Goal: Communication & Community: Answer question/provide support

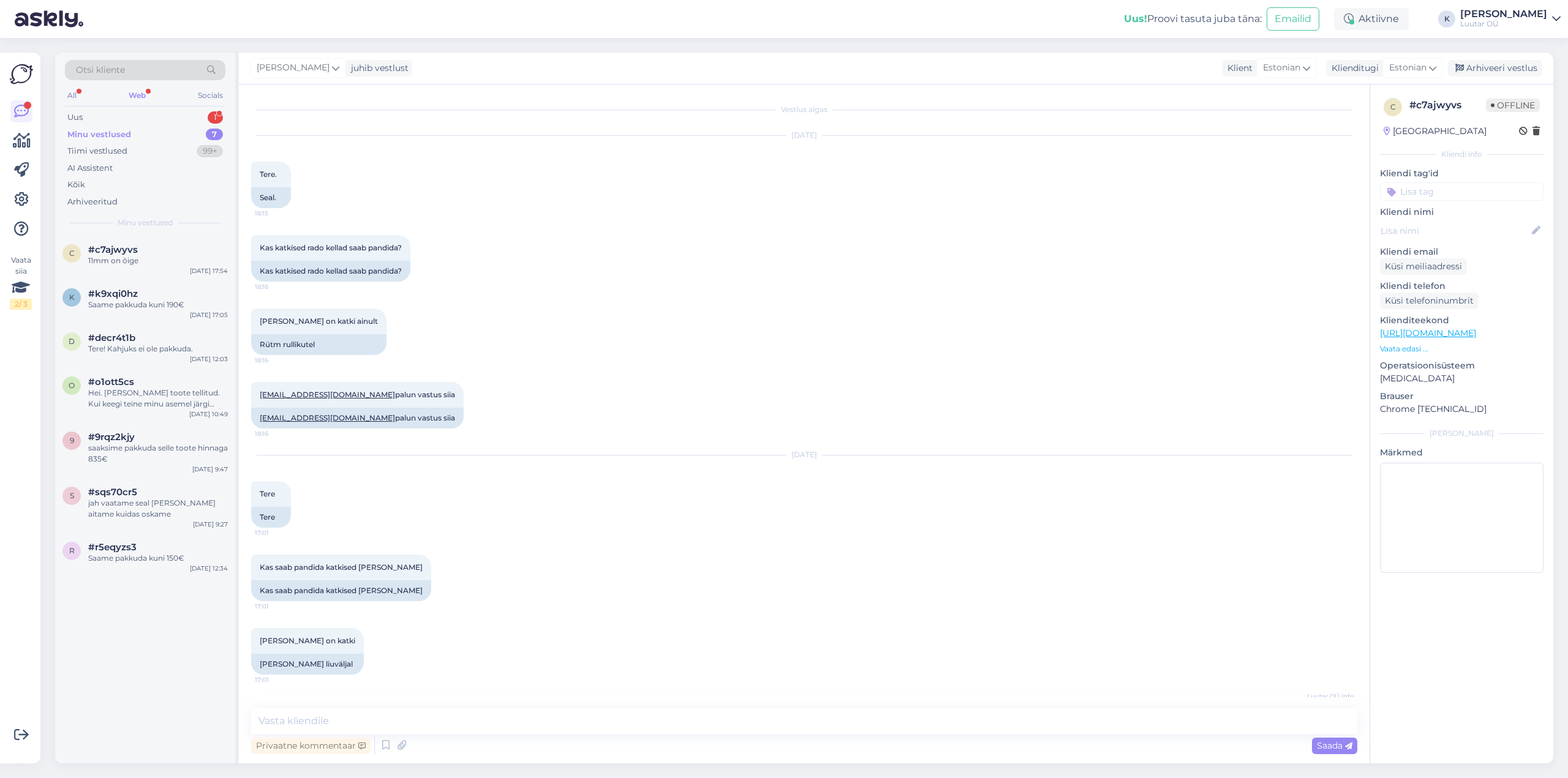
scroll to position [1989, 0]
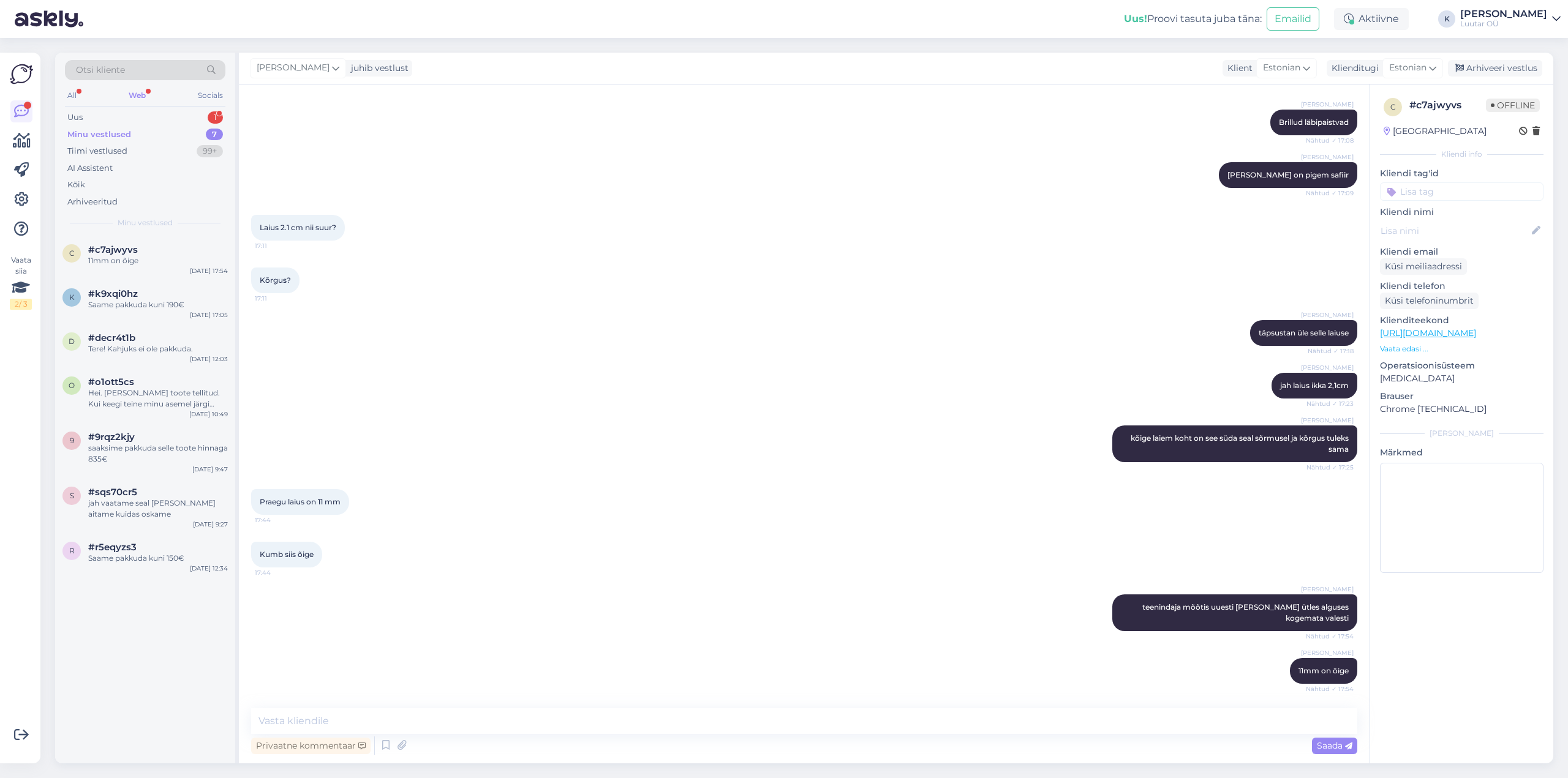
click at [85, 106] on div "All Web Socials" at bounding box center [145, 97] width 161 height 19
click at [85, 115] on div "Uus 1" at bounding box center [145, 118] width 161 height 17
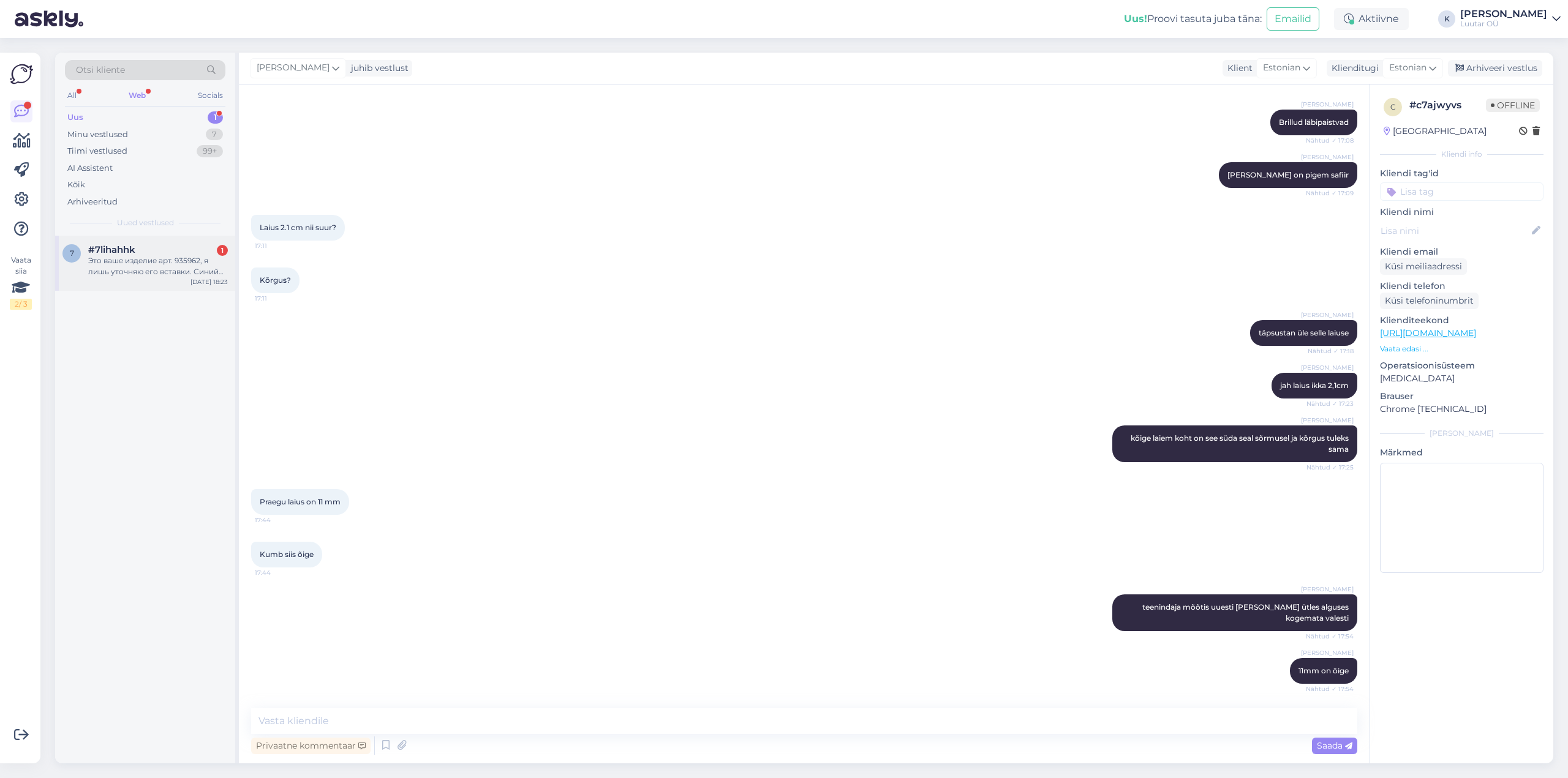
click at [137, 264] on div "Это ваше изделие арт. 935962, я лишь уточняю его вставки. Синий камень?" at bounding box center [158, 266] width 140 height 22
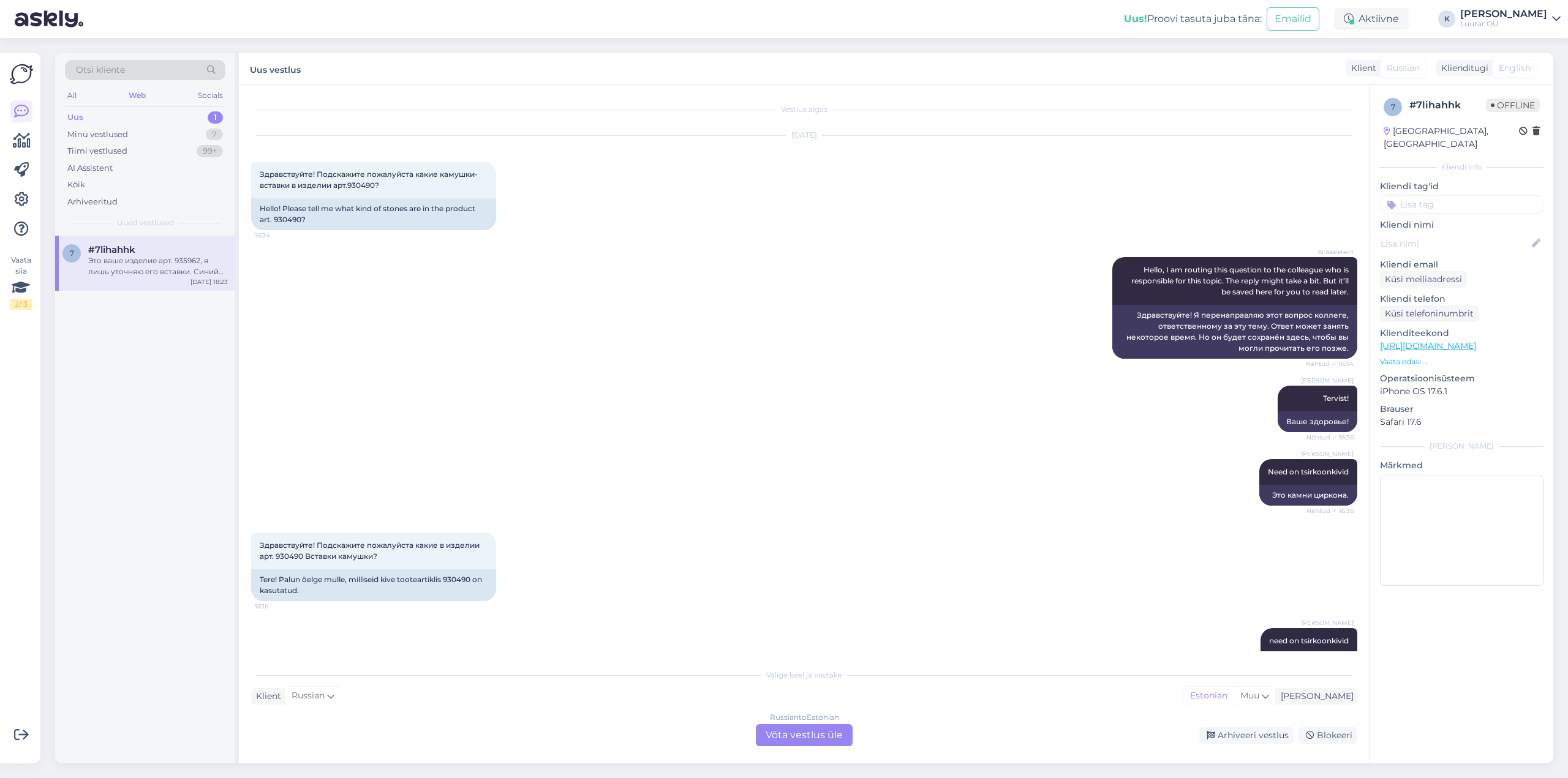
scroll to position [615, 0]
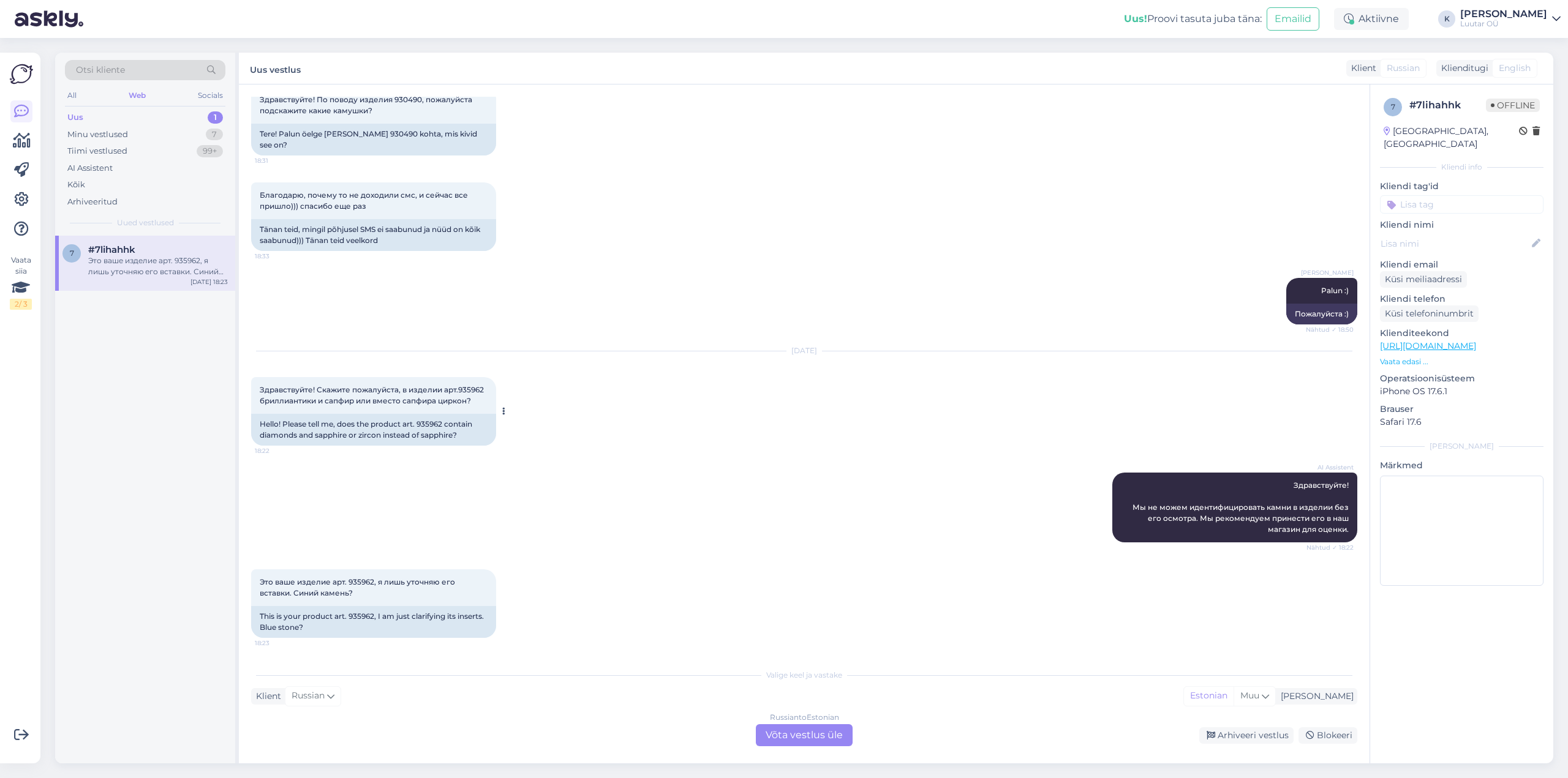
click at [426, 422] on div "Hello! Please tell me, does the product art. 935962 contain diamonds and sapphi…" at bounding box center [373, 430] width 245 height 32
copy div "935962"
click at [818, 742] on div "Russian to Estonian Võta vestlus üle" at bounding box center [804, 735] width 97 height 22
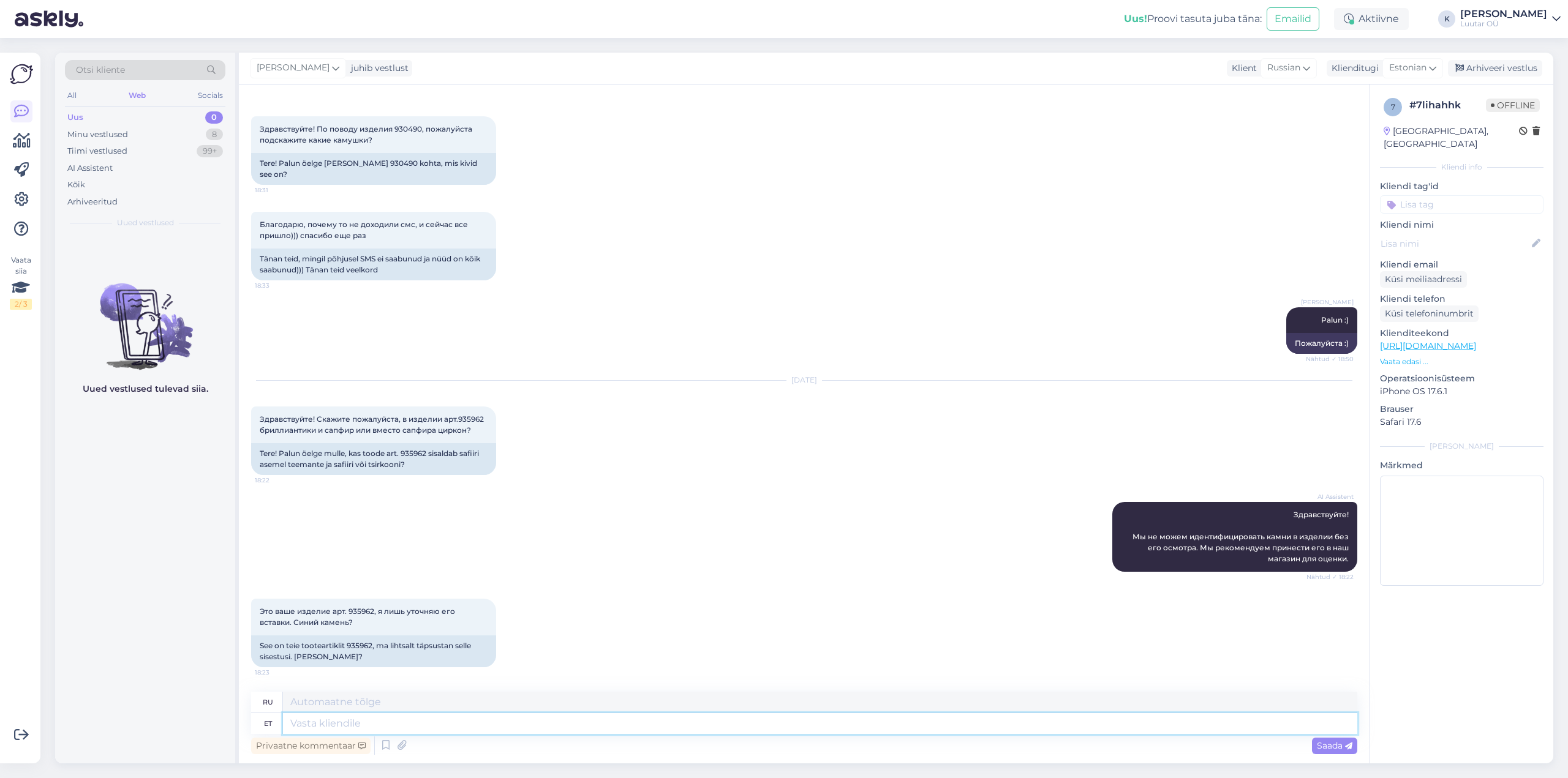
click at [615, 730] on textarea at bounding box center [820, 723] width 1075 height 21
type textarea "Tervist!"
type textarea "Ваше здоровье!"
type textarea "Tervist!"
click at [1343, 746] on span "Saada" at bounding box center [1334, 746] width 36 height 11
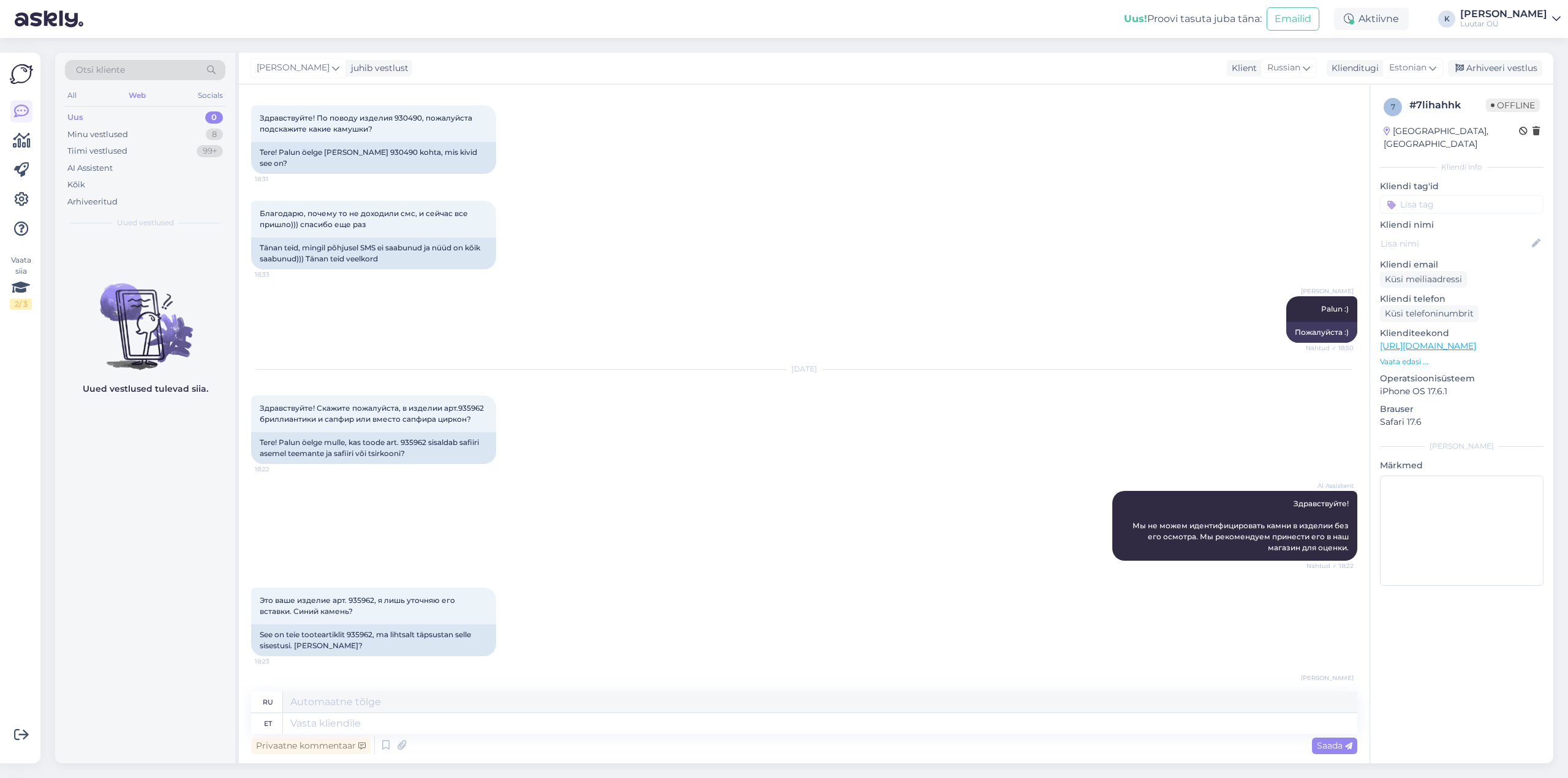
scroll to position [659, 0]
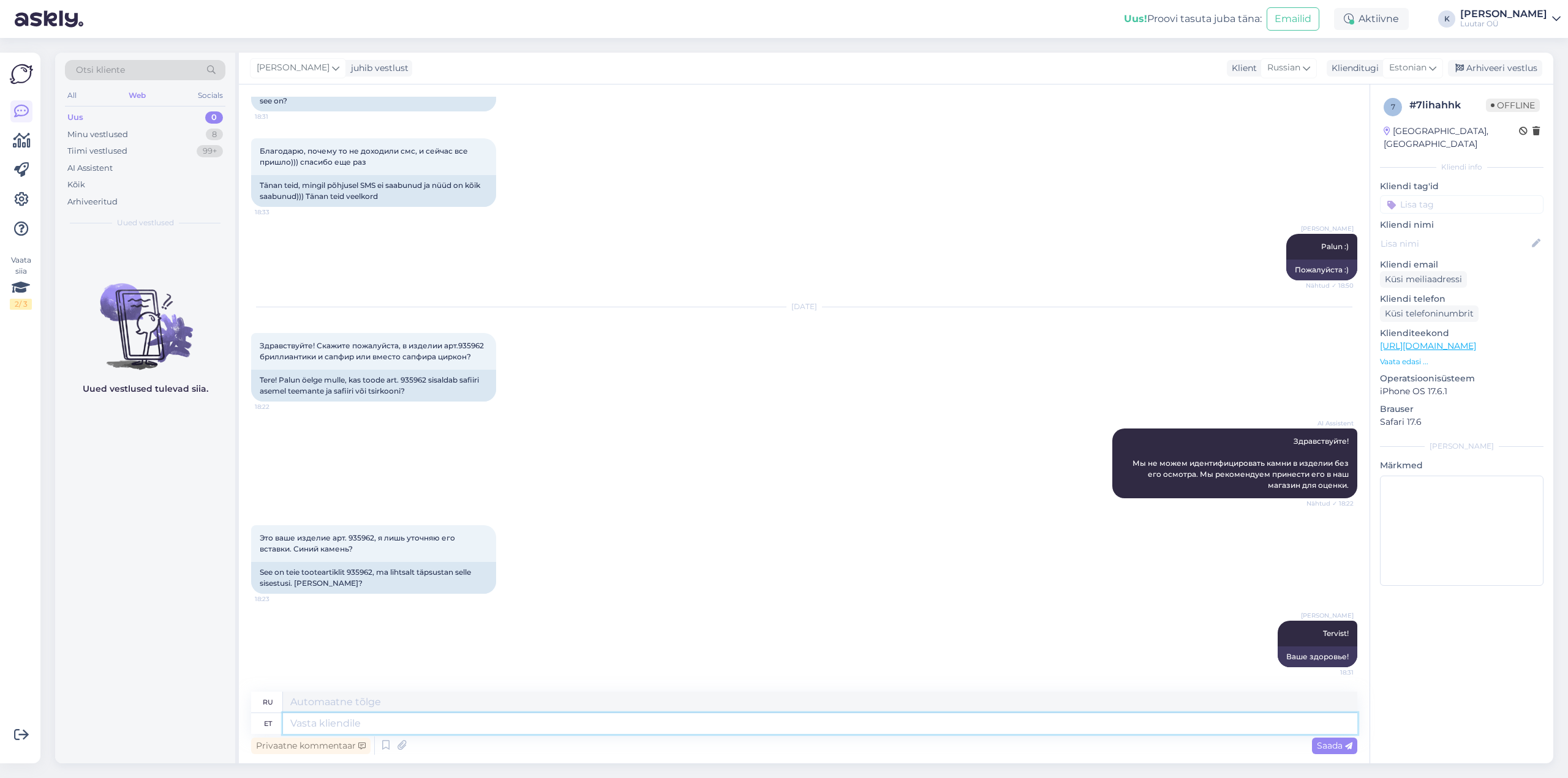
click at [681, 729] on textarea at bounding box center [820, 723] width 1075 height 21
type textarea "Seal"
type textarea "Там"
type textarea "Seal on"
type textarea "Есть"
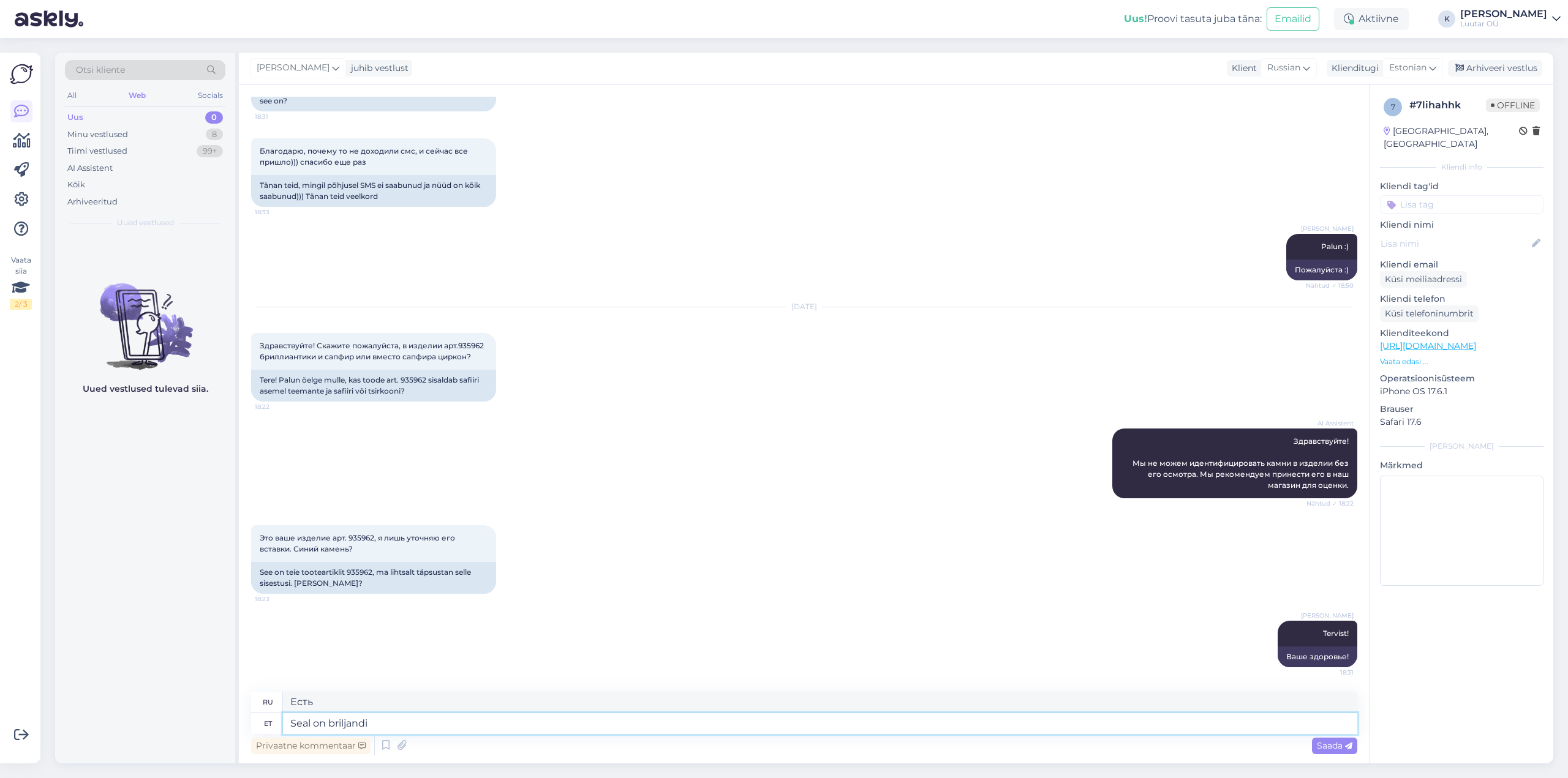
type textarea "Seal on briljandid"
type textarea "Есть алмазы."
type textarea "Seal on"
type textarea "Есть"
type textarea "Seal on teemantid"
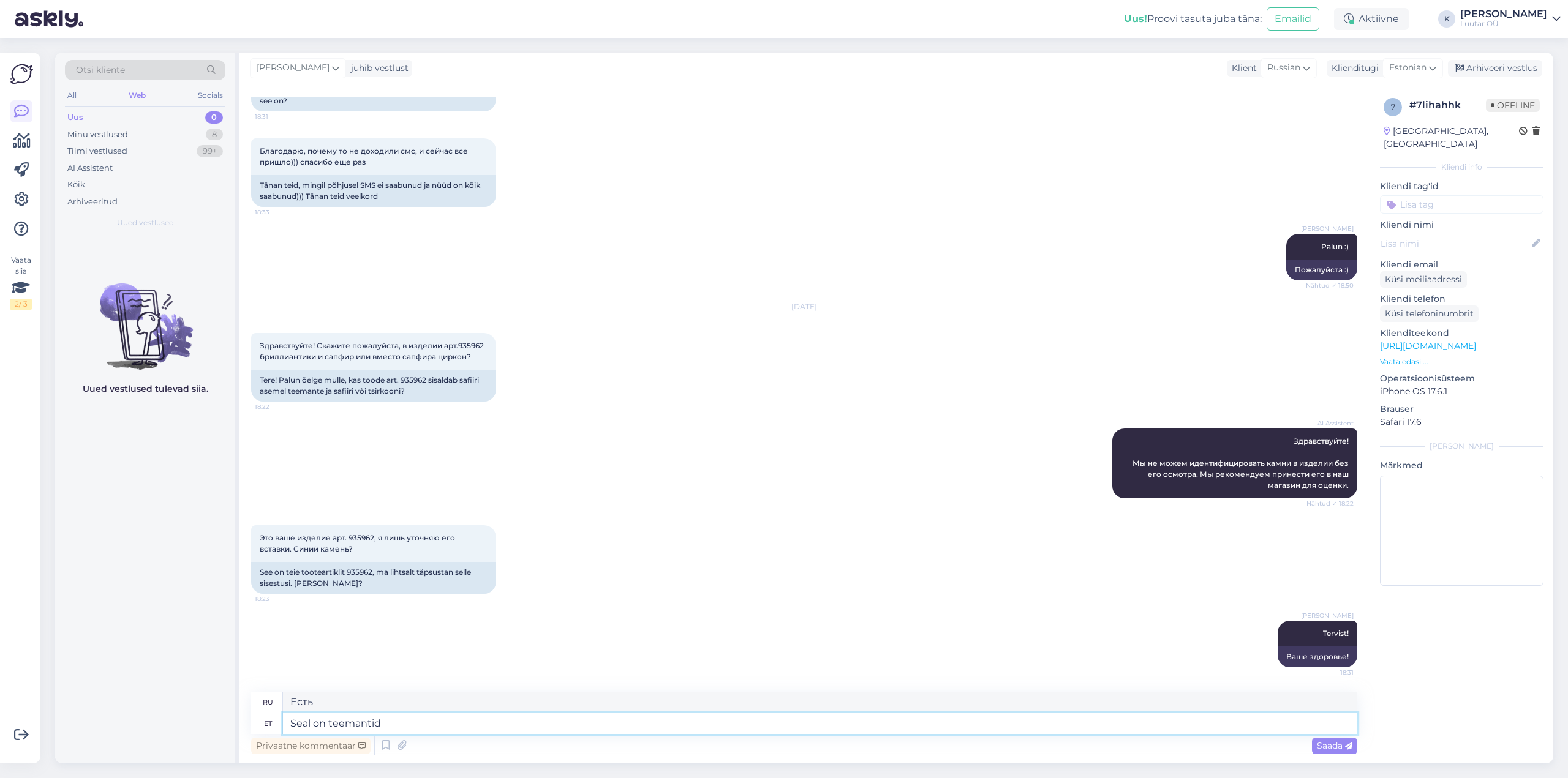
type textarea "Есть алмазы."
type textarea "Seal on teemantid ja"
type textarea "Есть алмазы и"
type textarea "Seal on teemantid ja sinine k"
type textarea "Есть бриллианты и синие"
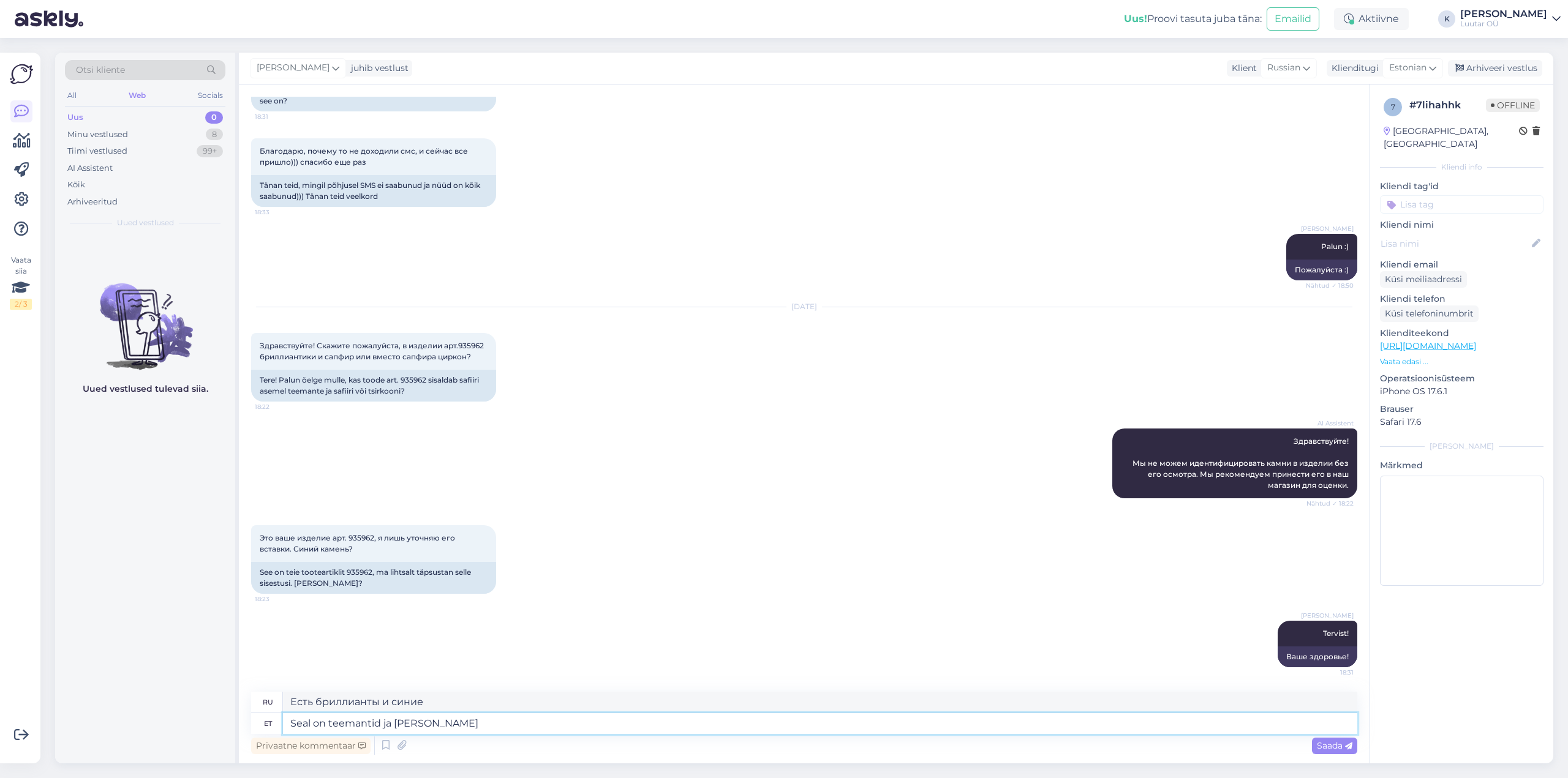
type textarea "Seal on teemantid ja sinine kivi o"
type textarea "Есть алмазы и голубой камень."
type textarea "Seal on teemantid ja sinine kivi on"
type textarea "Есть алмазы и голубой камень"
type textarea "Seal on teemantid ja sinine kivi on safiir"
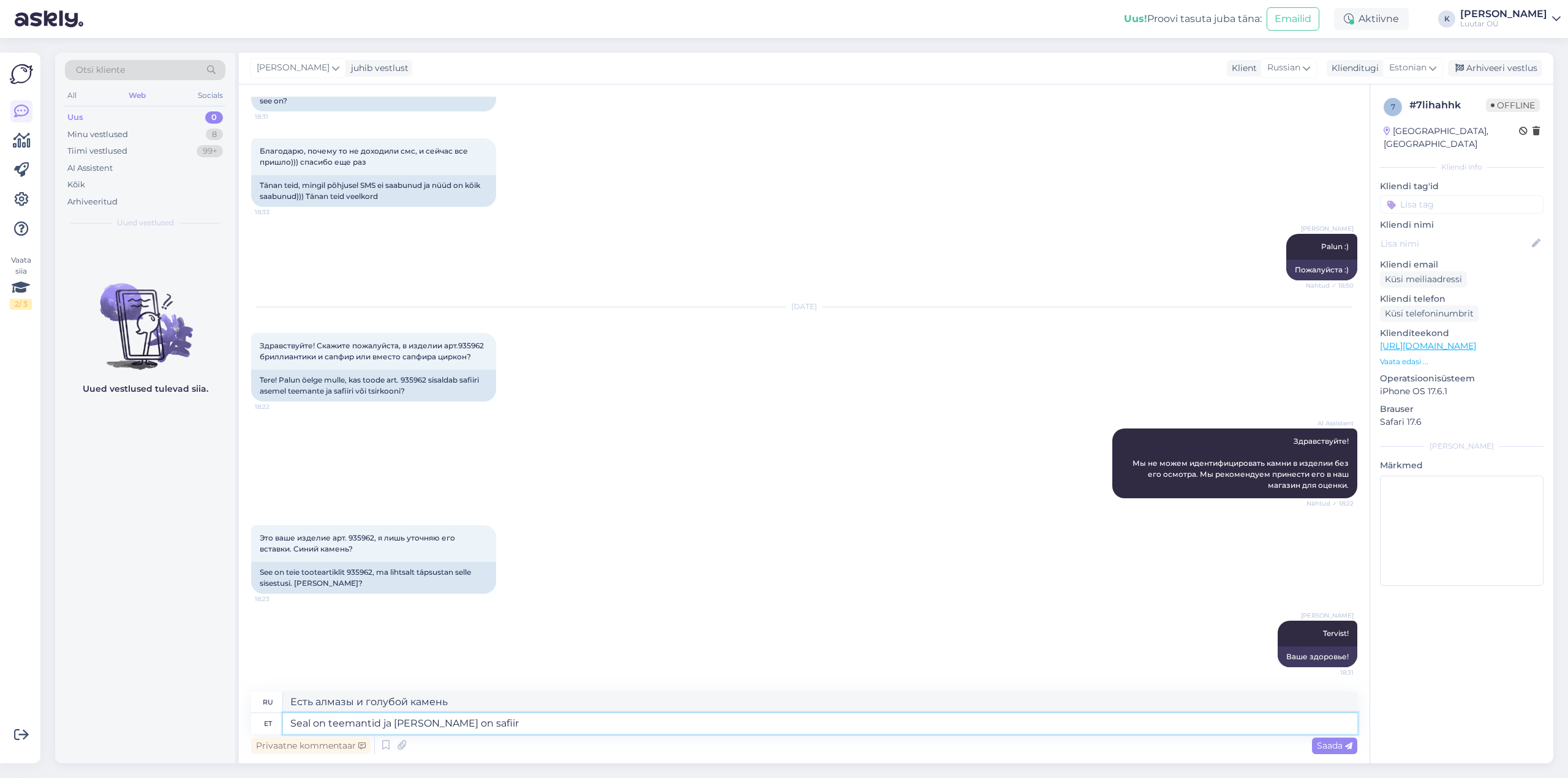
type textarea "Есть бриллианты, а синий камень — сапфир."
type textarea "Seal on teemantid ja sinine kivi on safiir"
click at [1332, 747] on span "Saada" at bounding box center [1334, 746] width 36 height 11
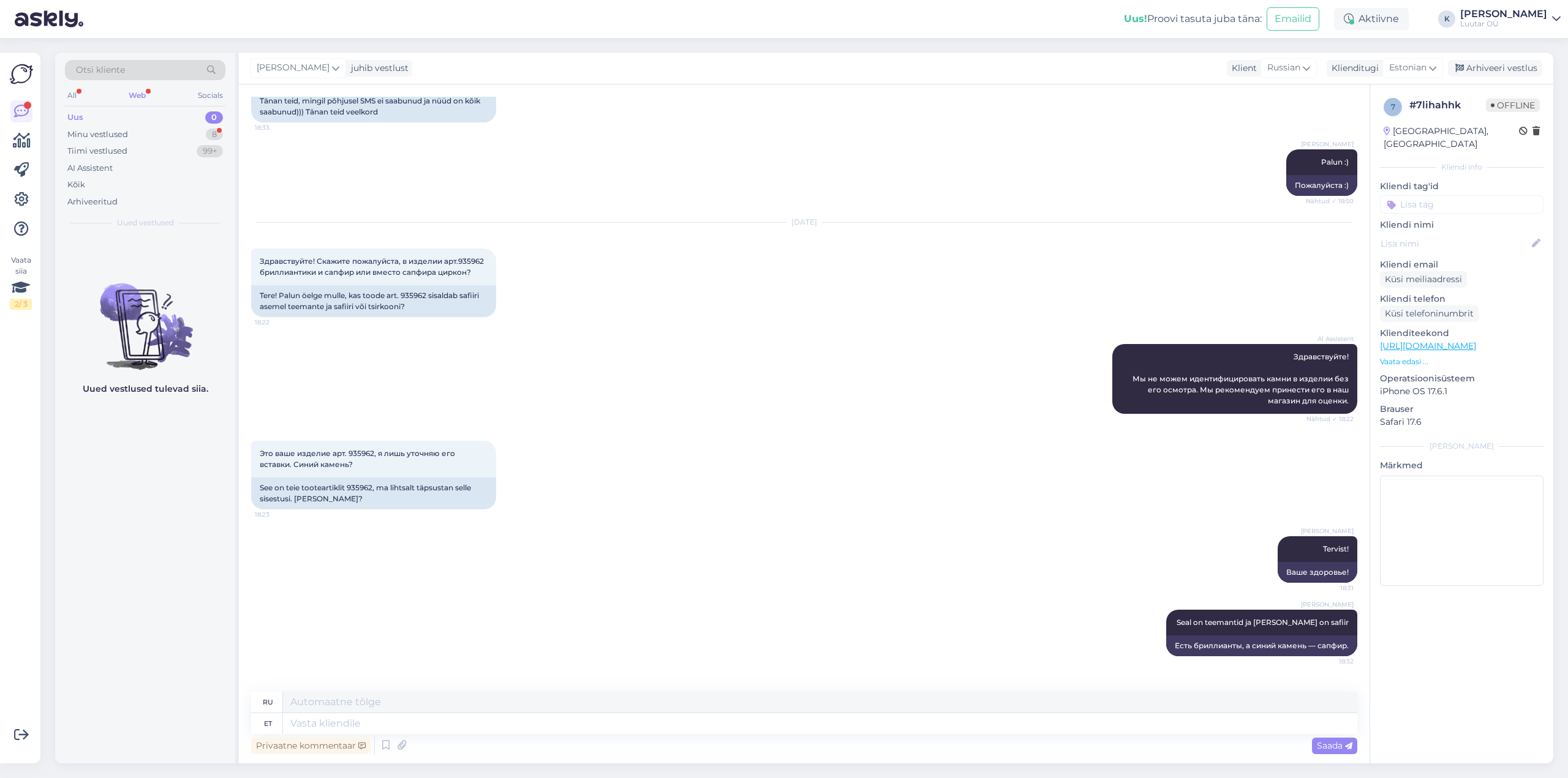
scroll to position [828, 0]
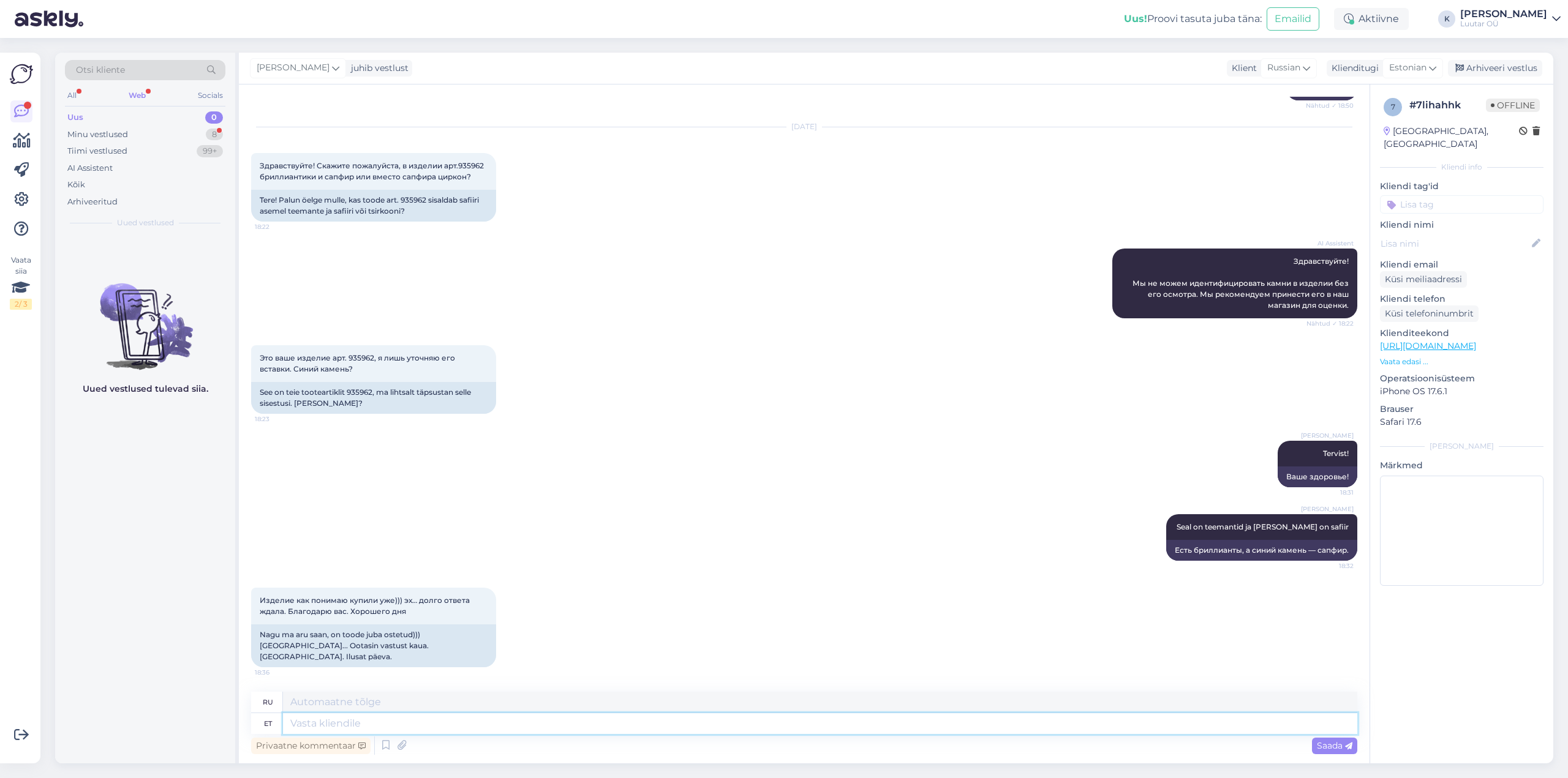
click at [447, 726] on textarea at bounding box center [820, 723] width 1075 height 21
type textarea "Toode"
type textarea "Продукт"
type textarea "Toode on n"
type textarea "Продукт - это"
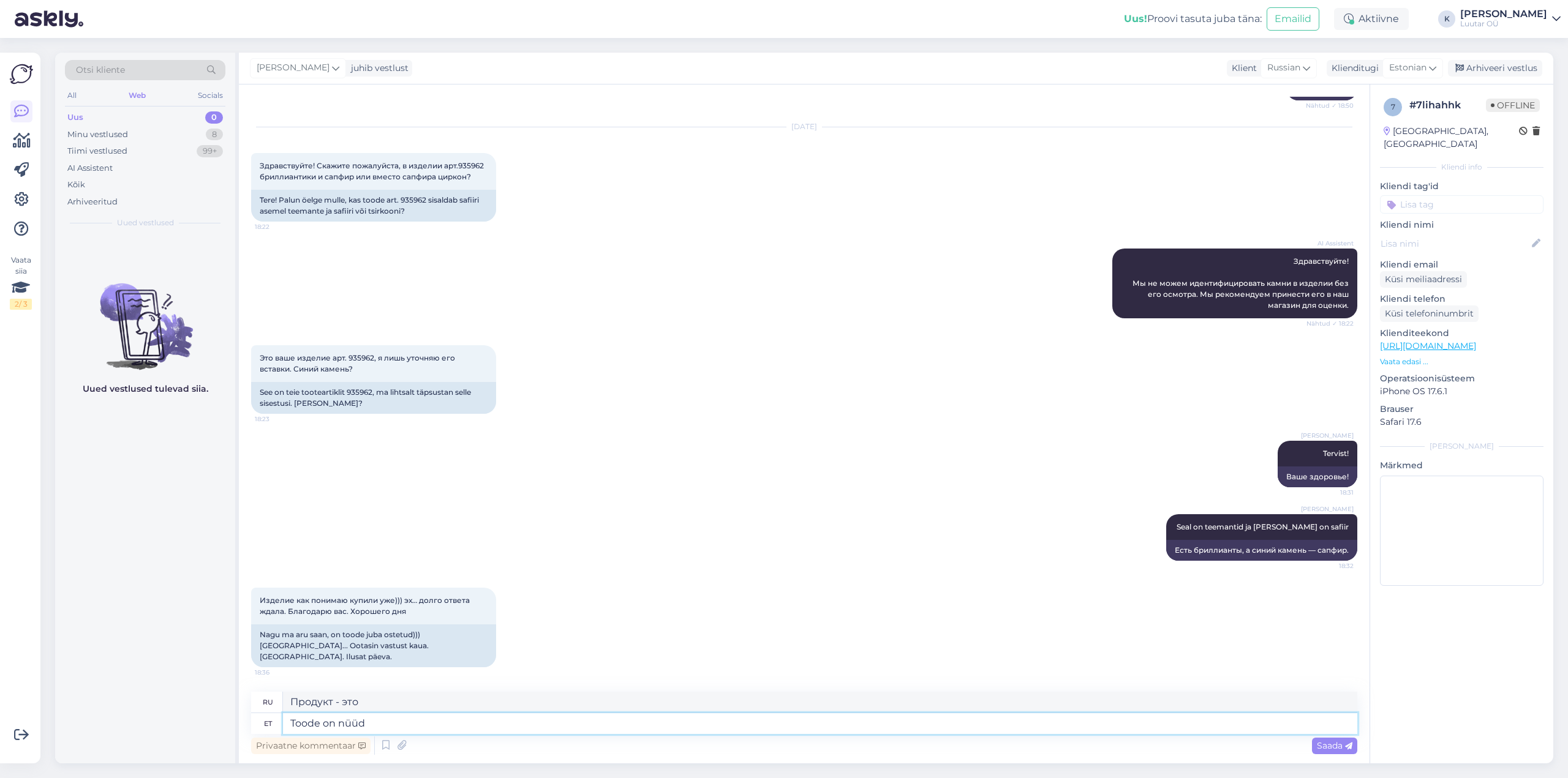
type textarea "Toode on nüüd m"
type textarea "Продукт теперь"
type textarea "Toode on nüüd müüdud j"
type textarea "Товар уже продан."
type textarea "Toode on nüüd müüdud jah"
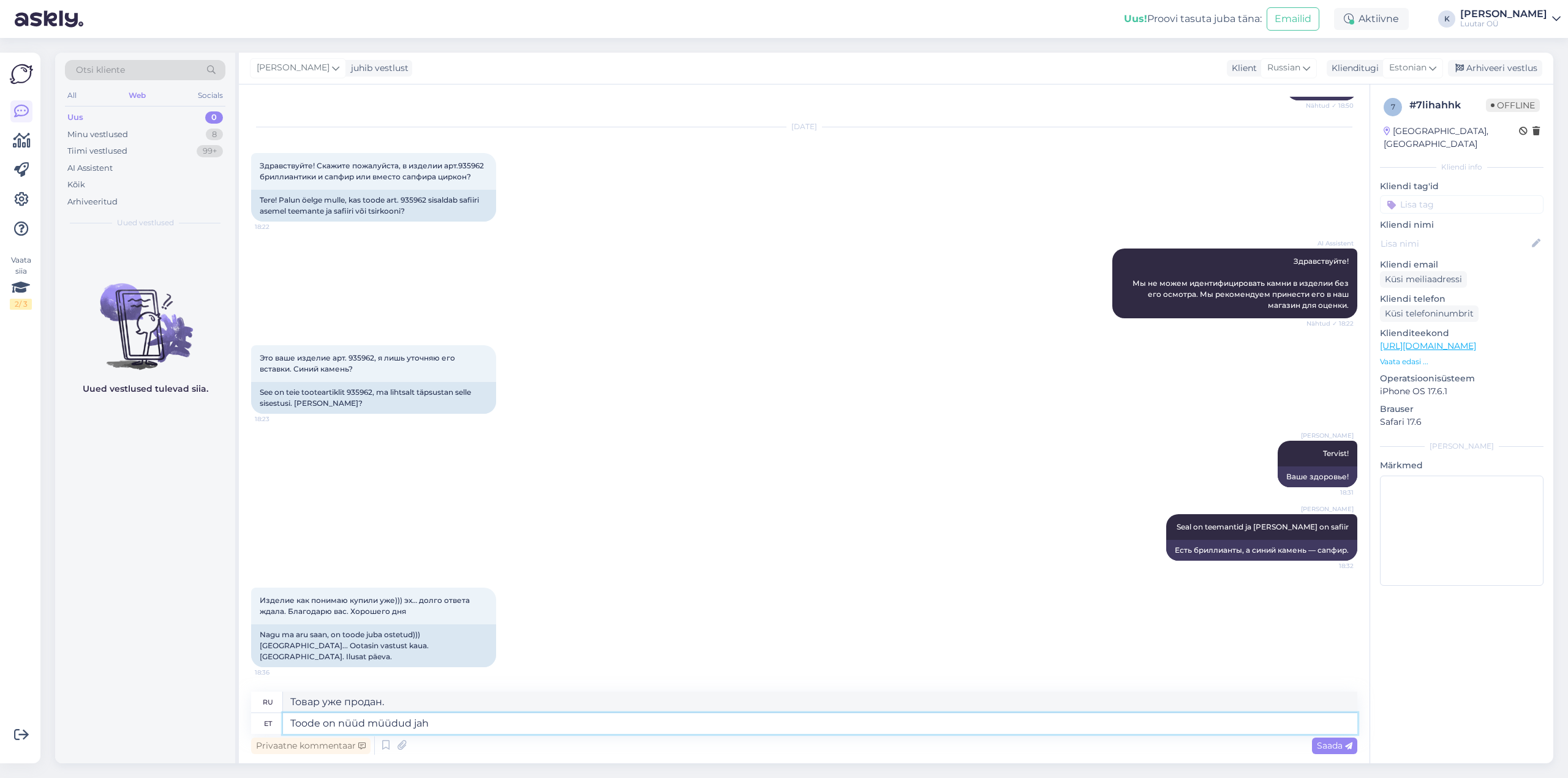
type textarea "Продукт теперь продан. Да."
type textarea "Toode on nüüd müüdud jah"
click at [1335, 748] on span "Saada" at bounding box center [1334, 746] width 36 height 11
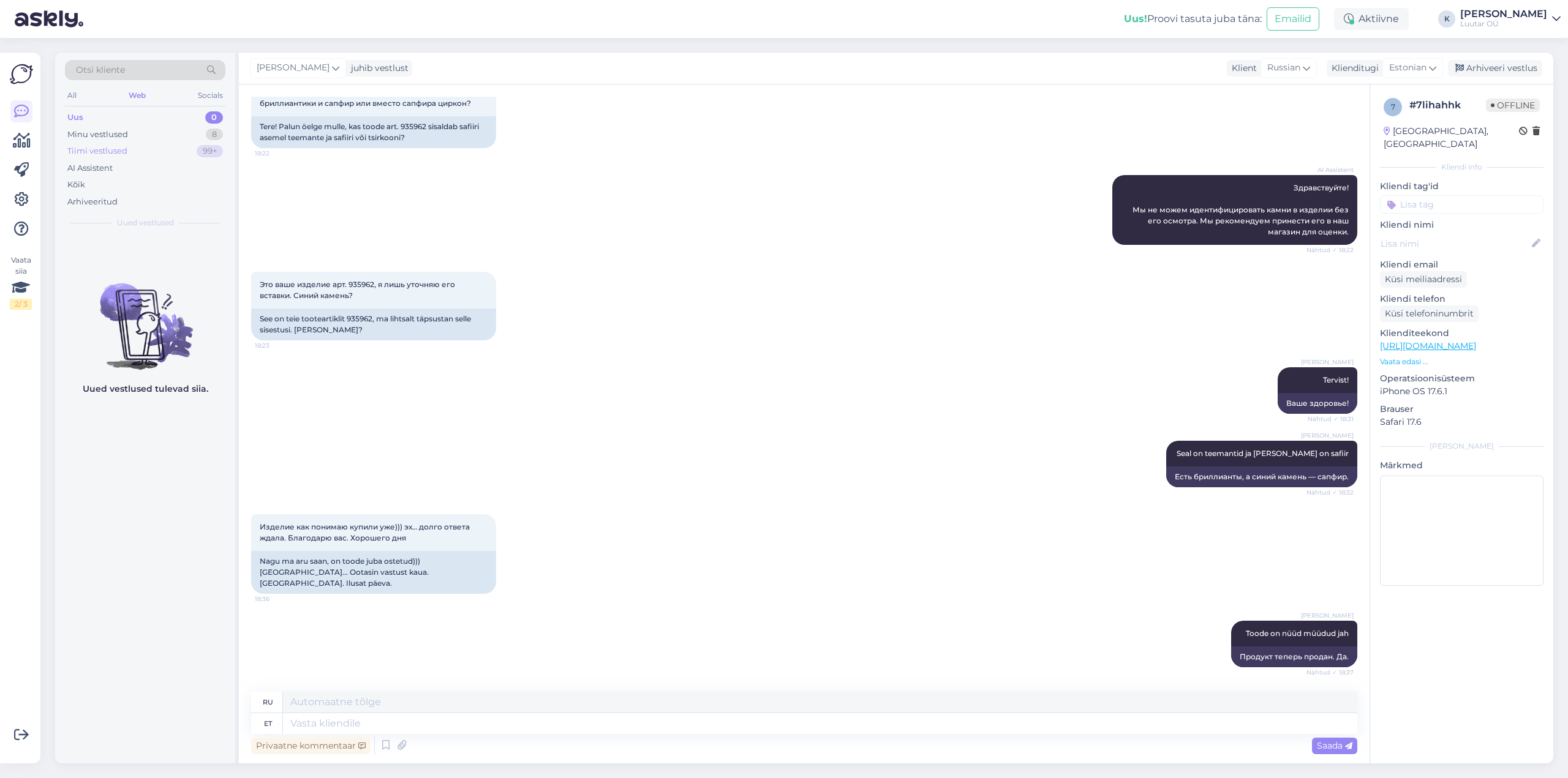
click at [95, 151] on div "Tiimi vestlused" at bounding box center [98, 150] width 60 height 12
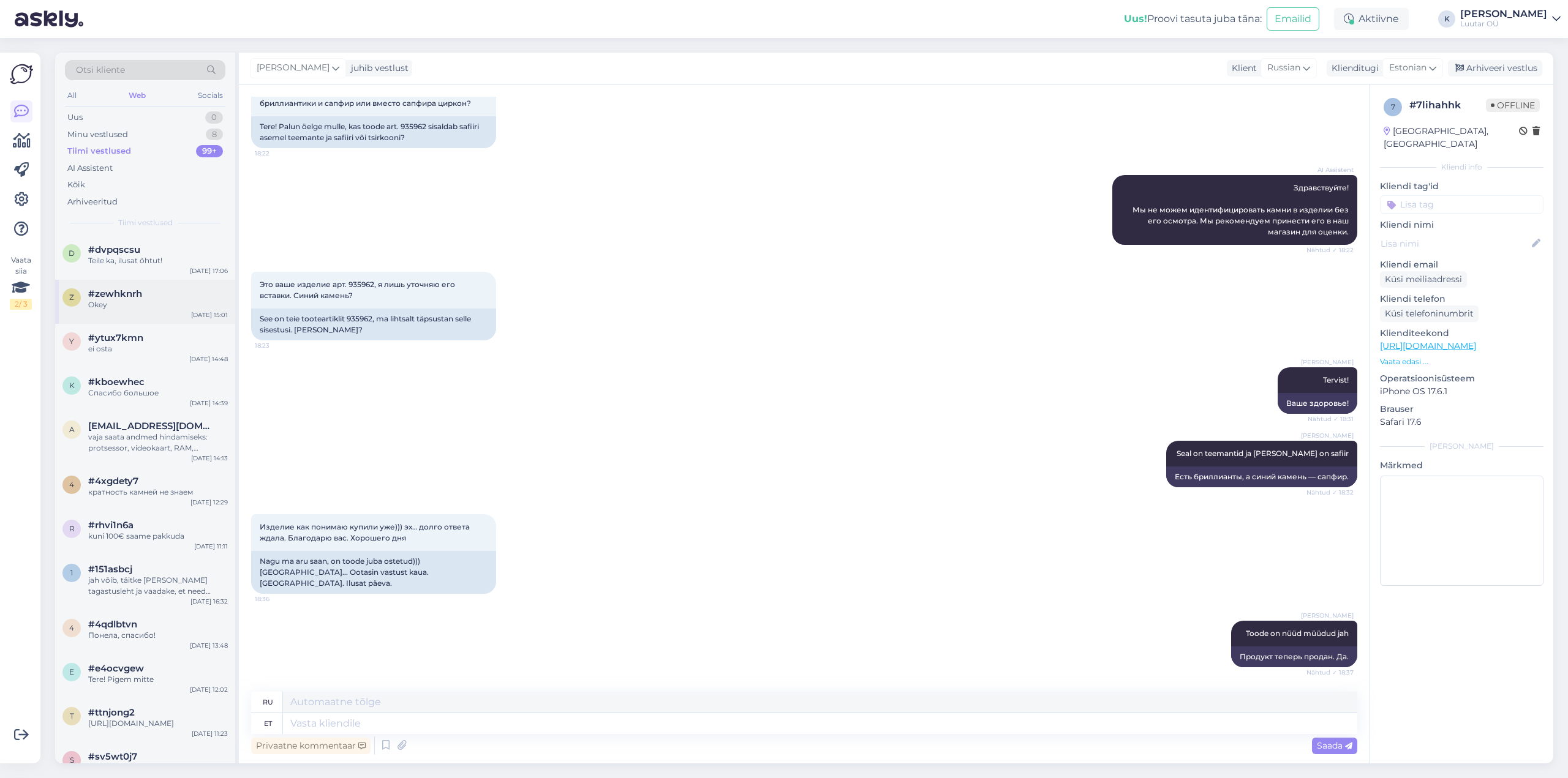
click at [120, 298] on span "#zewhknrh" at bounding box center [115, 294] width 54 height 11
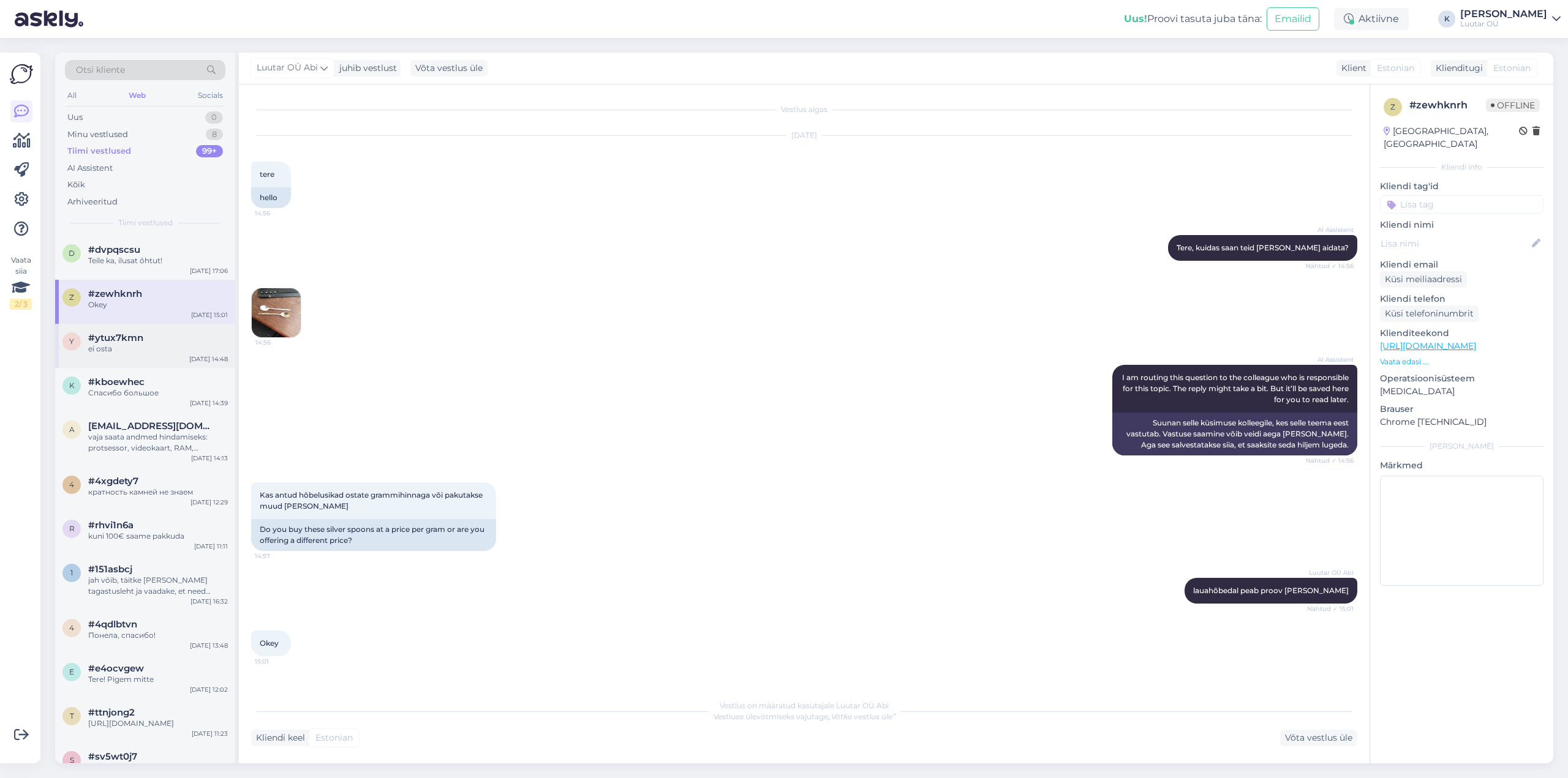
click at [131, 355] on div "y #ytux7kmn ei osta Aug 13 14:48" at bounding box center [144, 346] width 180 height 44
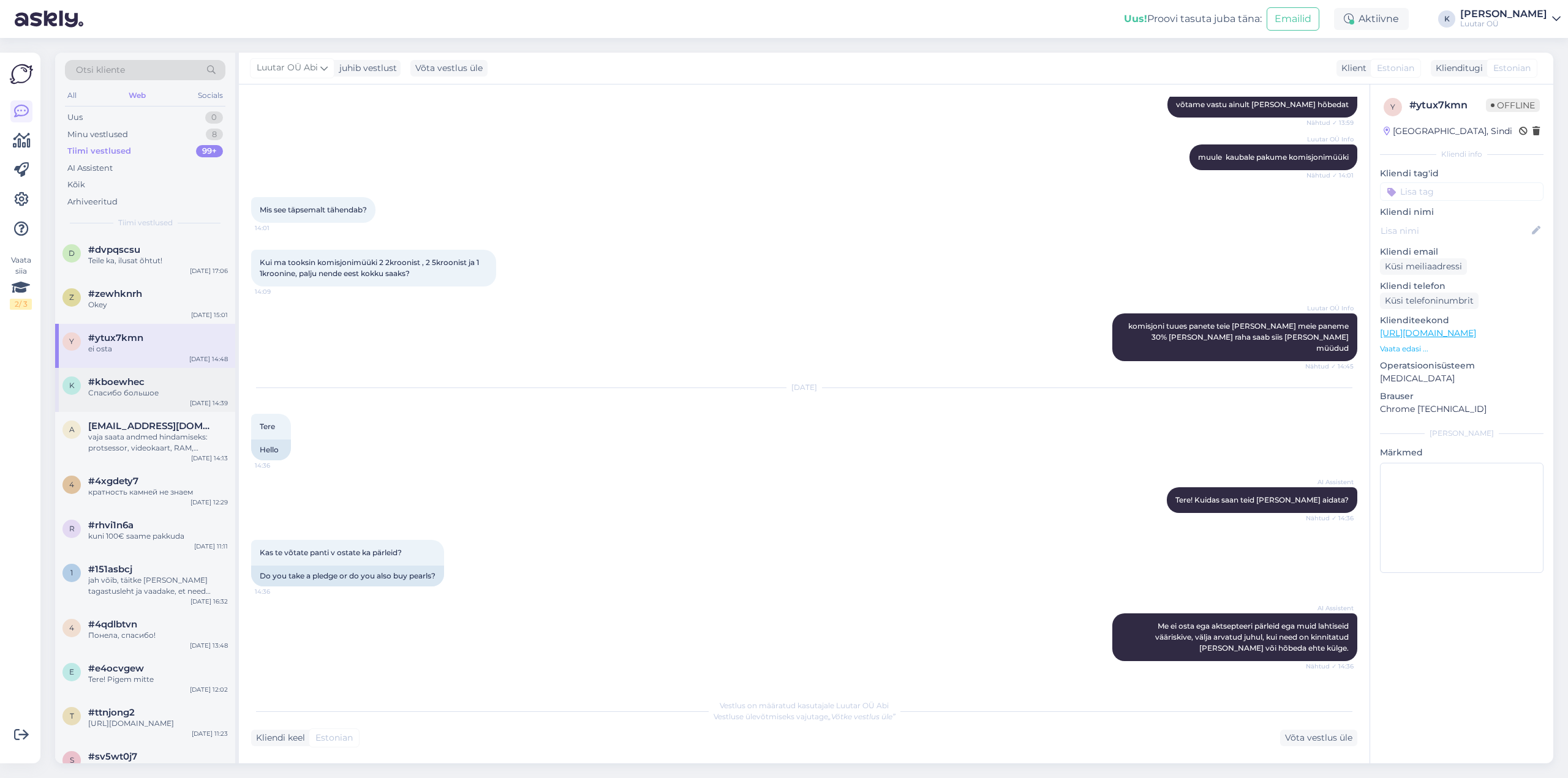
click at [124, 388] on div "Спасибо большое" at bounding box center [158, 393] width 140 height 11
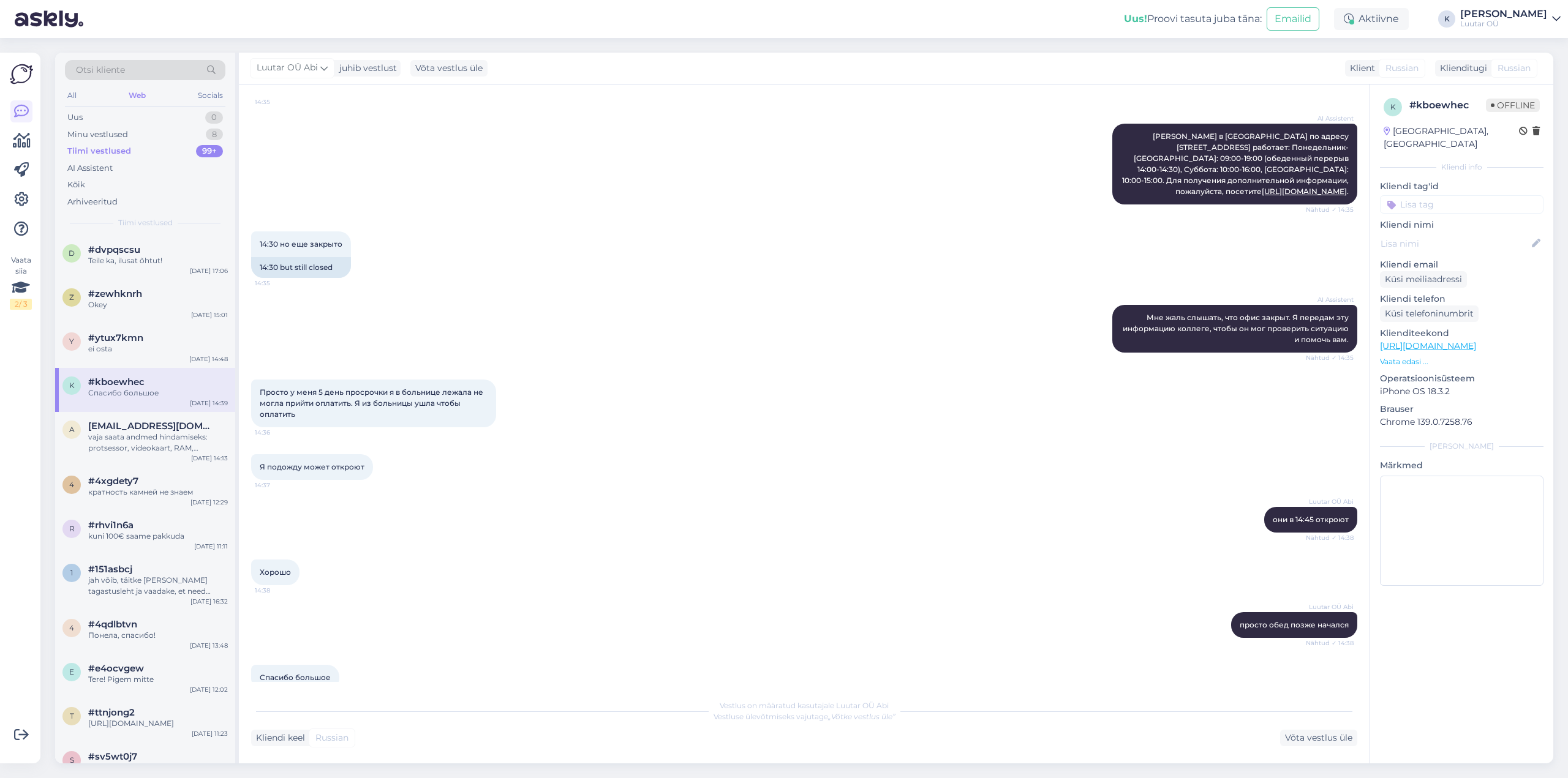
scroll to position [15, 0]
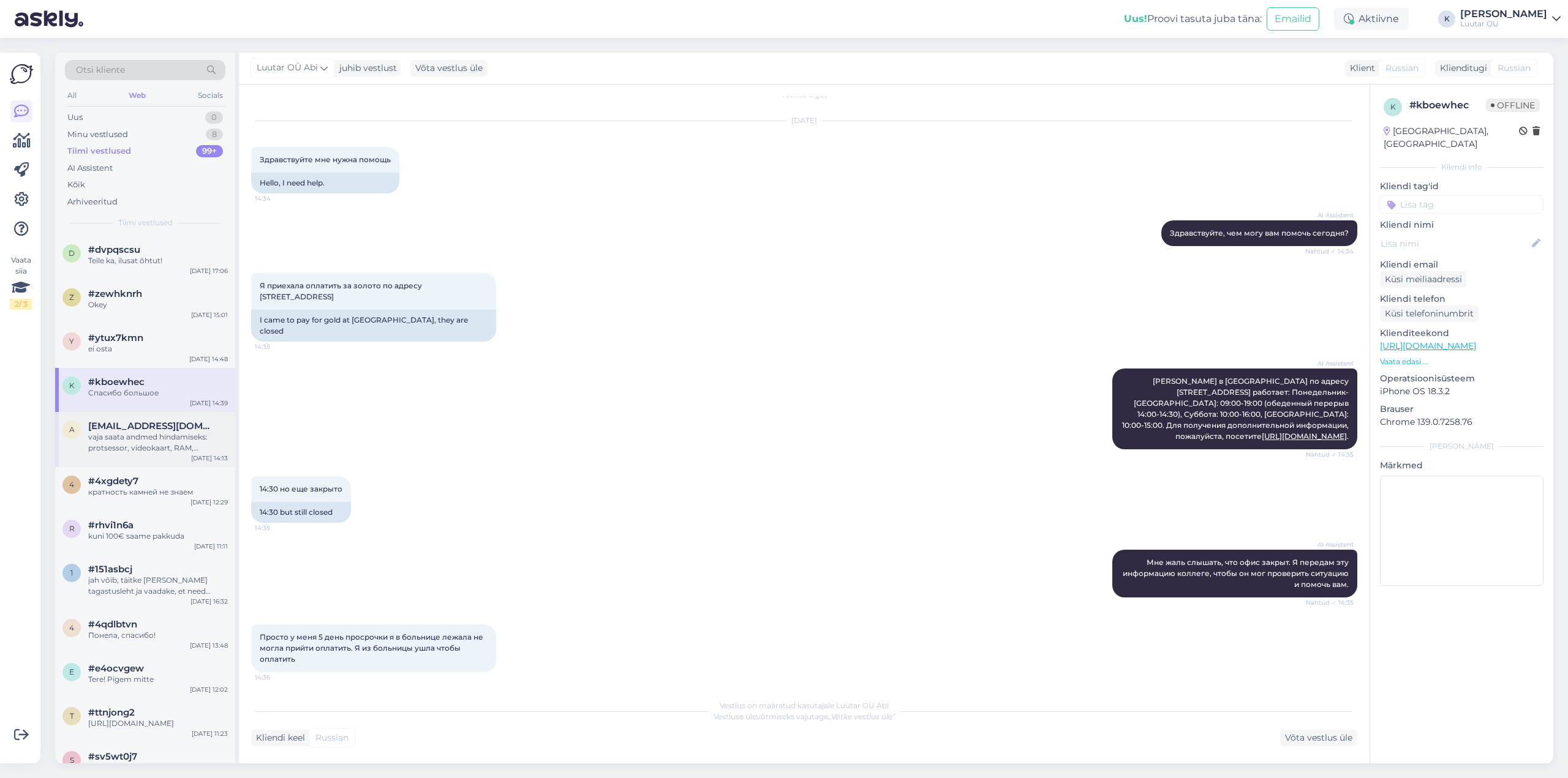
click at [136, 438] on div "vaja saata andmed hindamiseks: protsessor, videokaart, RAM, kõvaketas" at bounding box center [158, 442] width 140 height 22
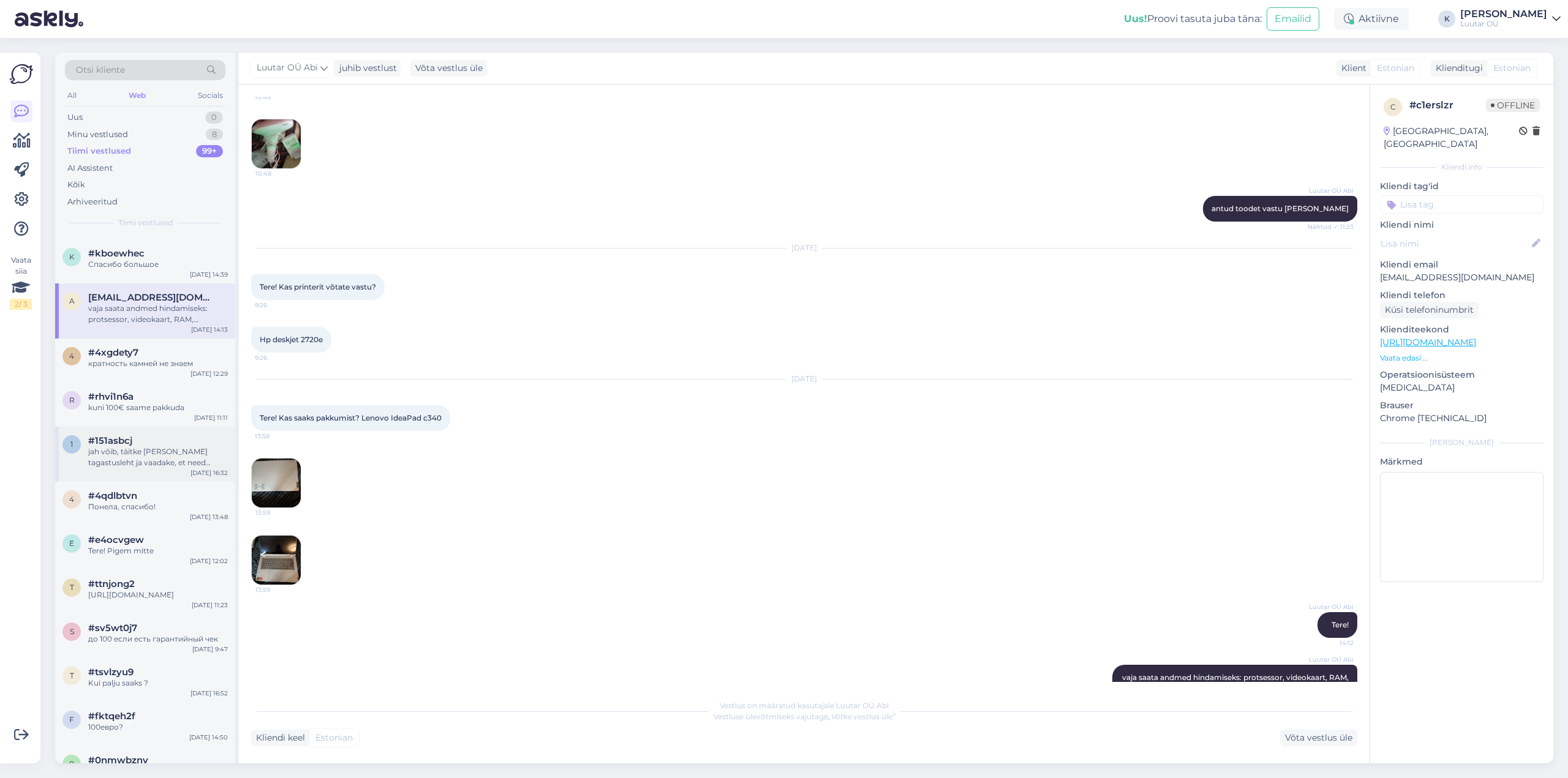
scroll to position [122, 0]
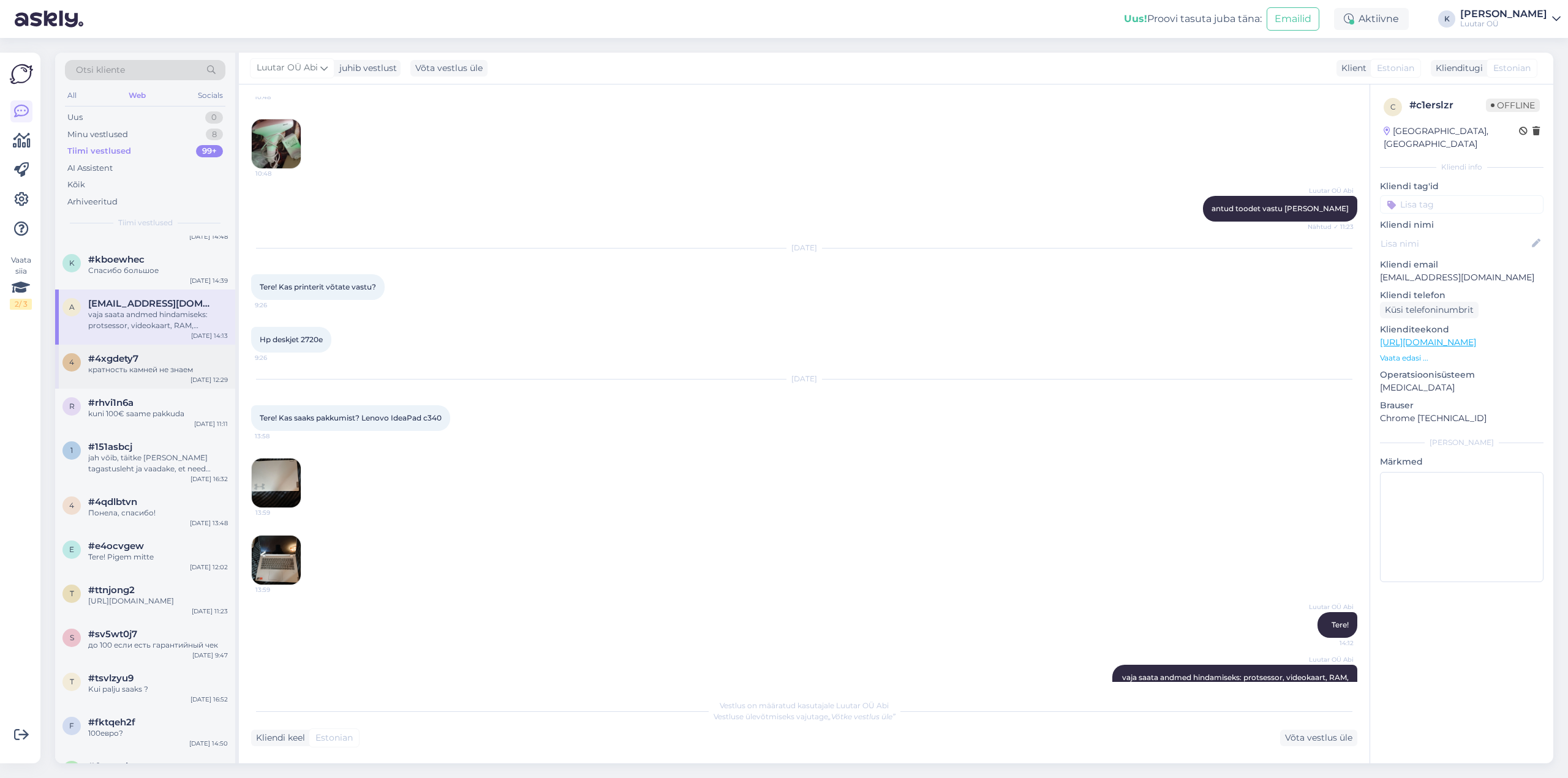
click at [120, 371] on div "кратность камней не знаем" at bounding box center [158, 369] width 140 height 11
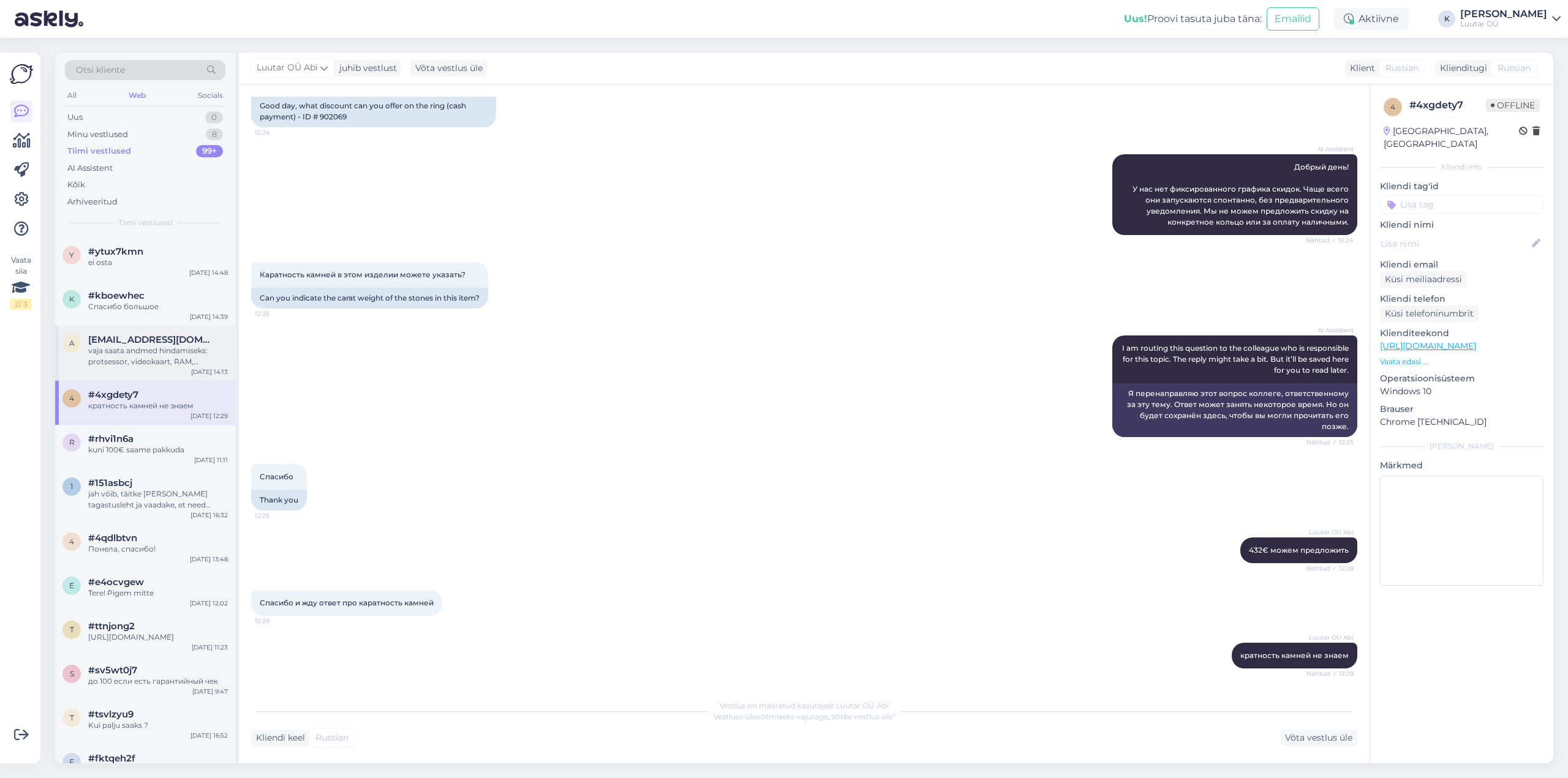
scroll to position [0, 0]
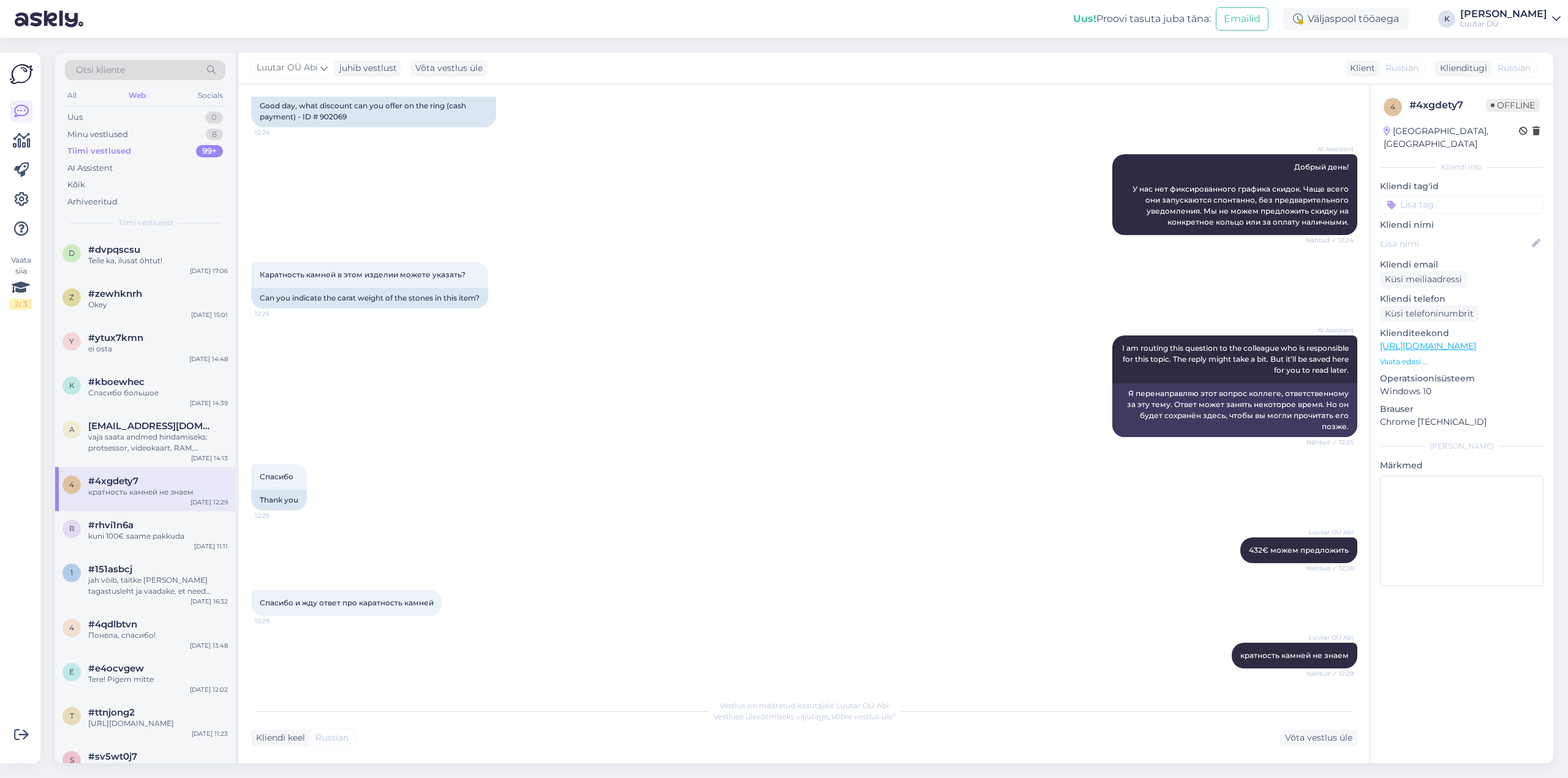
click at [1546, 1] on div "Uus! Proovi tasuta juba täna: Emailid Väljaspool tööaega K Kerstin Luutar OÜ" at bounding box center [784, 19] width 1568 height 38
click at [1543, 16] on div "Kerstin" at bounding box center [1503, 14] width 87 height 10
click at [1430, 106] on div "Logi välja" at bounding box center [1451, 105] width 218 height 22
